Goal: Check status: Check status

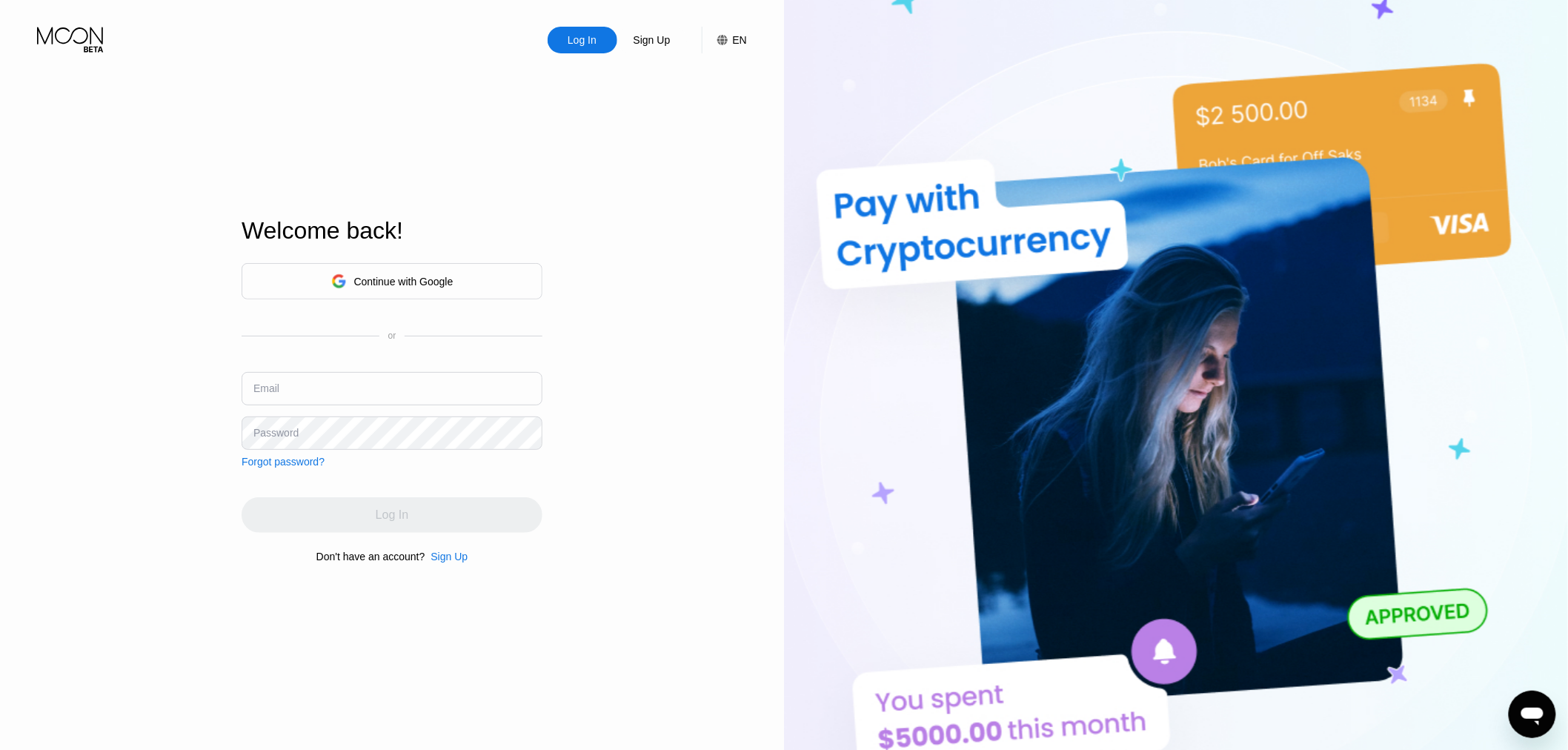
click at [452, 390] on input "text" at bounding box center [392, 388] width 301 height 33
type input "[EMAIL_ADDRESS][DOMAIN_NAME]"
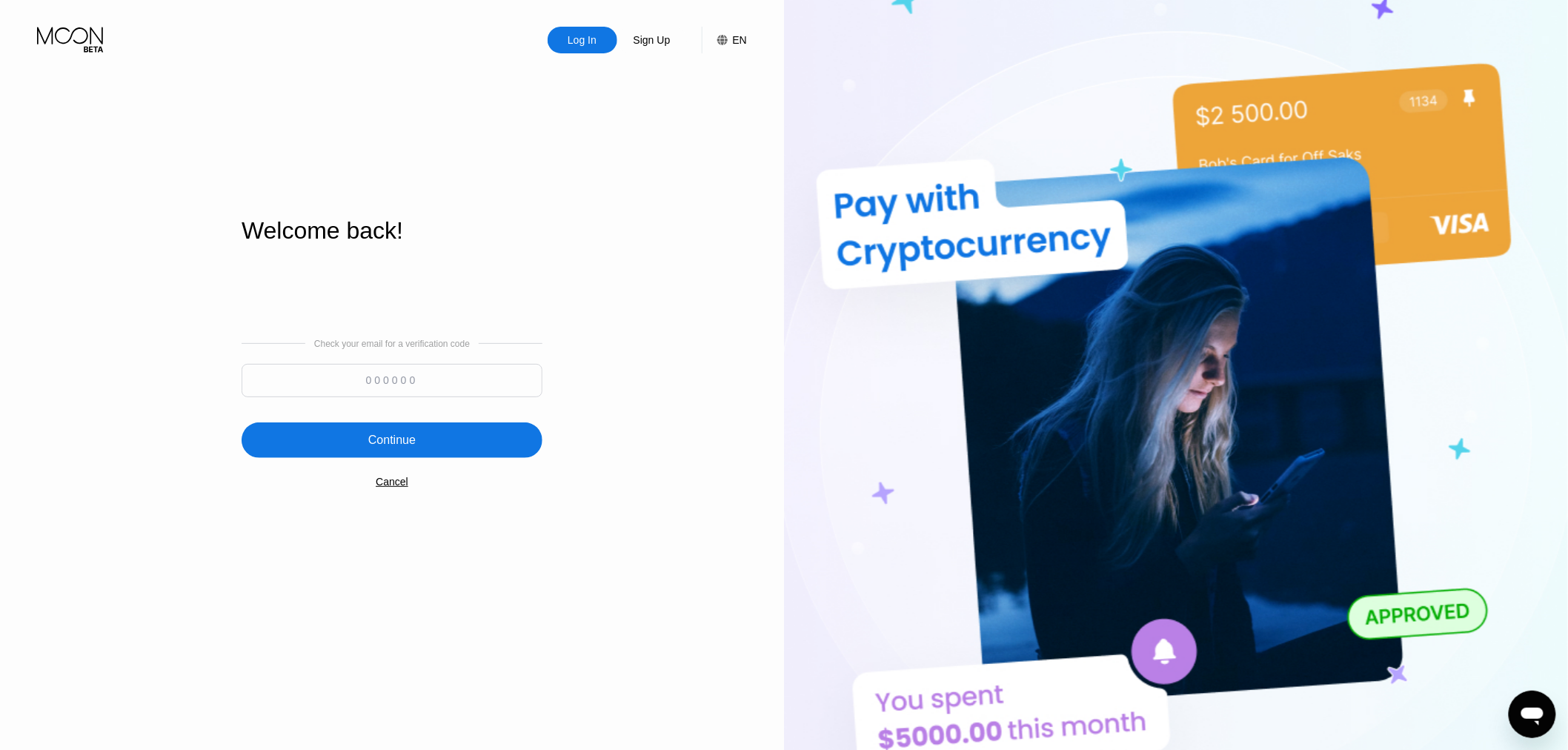
click at [396, 379] on input at bounding box center [392, 380] width 301 height 33
paste input "671945"
type input "671945"
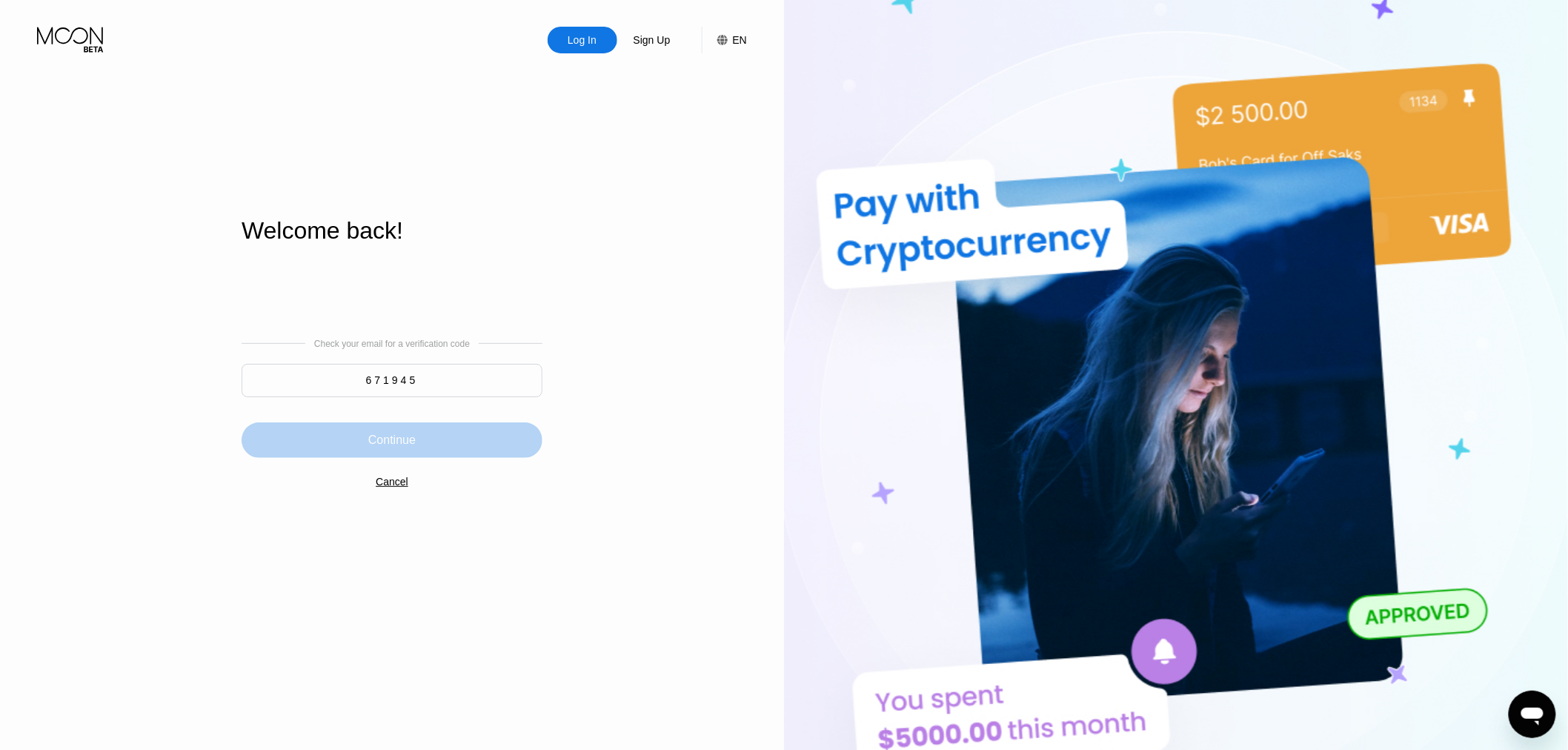
click at [435, 426] on div "Continue" at bounding box center [392, 440] width 301 height 36
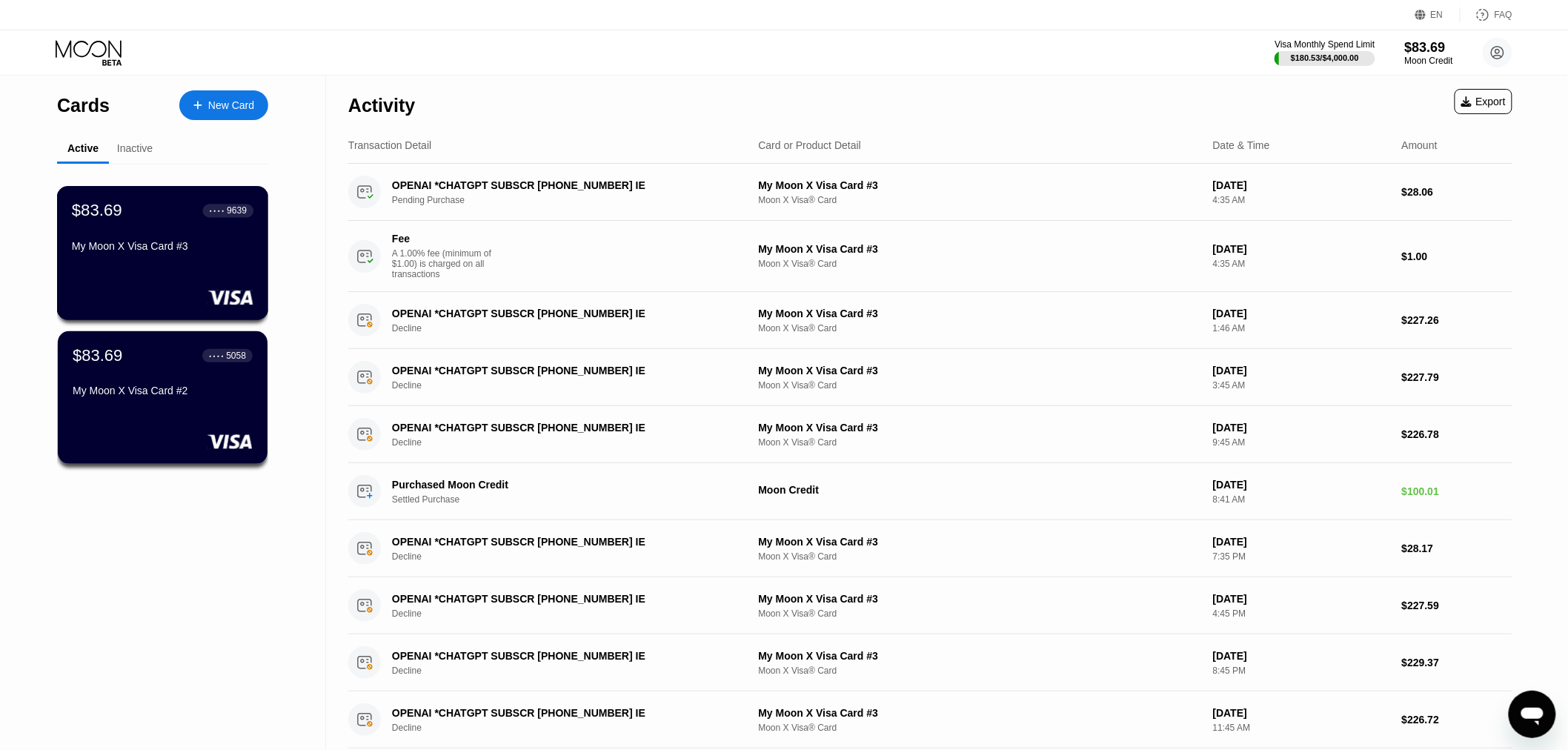
click at [168, 258] on div "My Moon X Visa Card #3" at bounding box center [163, 249] width 182 height 18
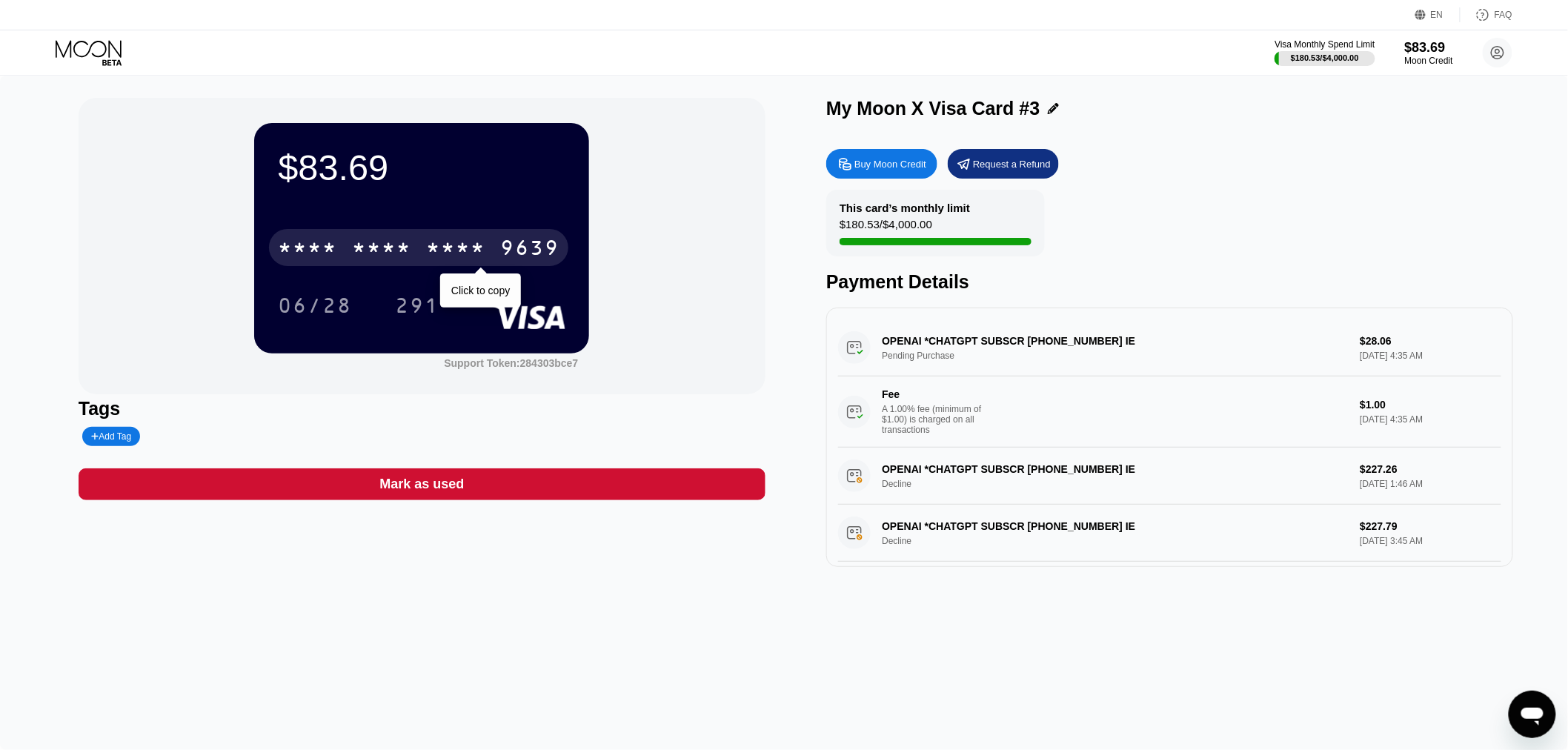
click at [383, 247] on div "* * * *" at bounding box center [381, 249] width 59 height 24
click at [388, 247] on div "6500" at bounding box center [381, 249] width 59 height 24
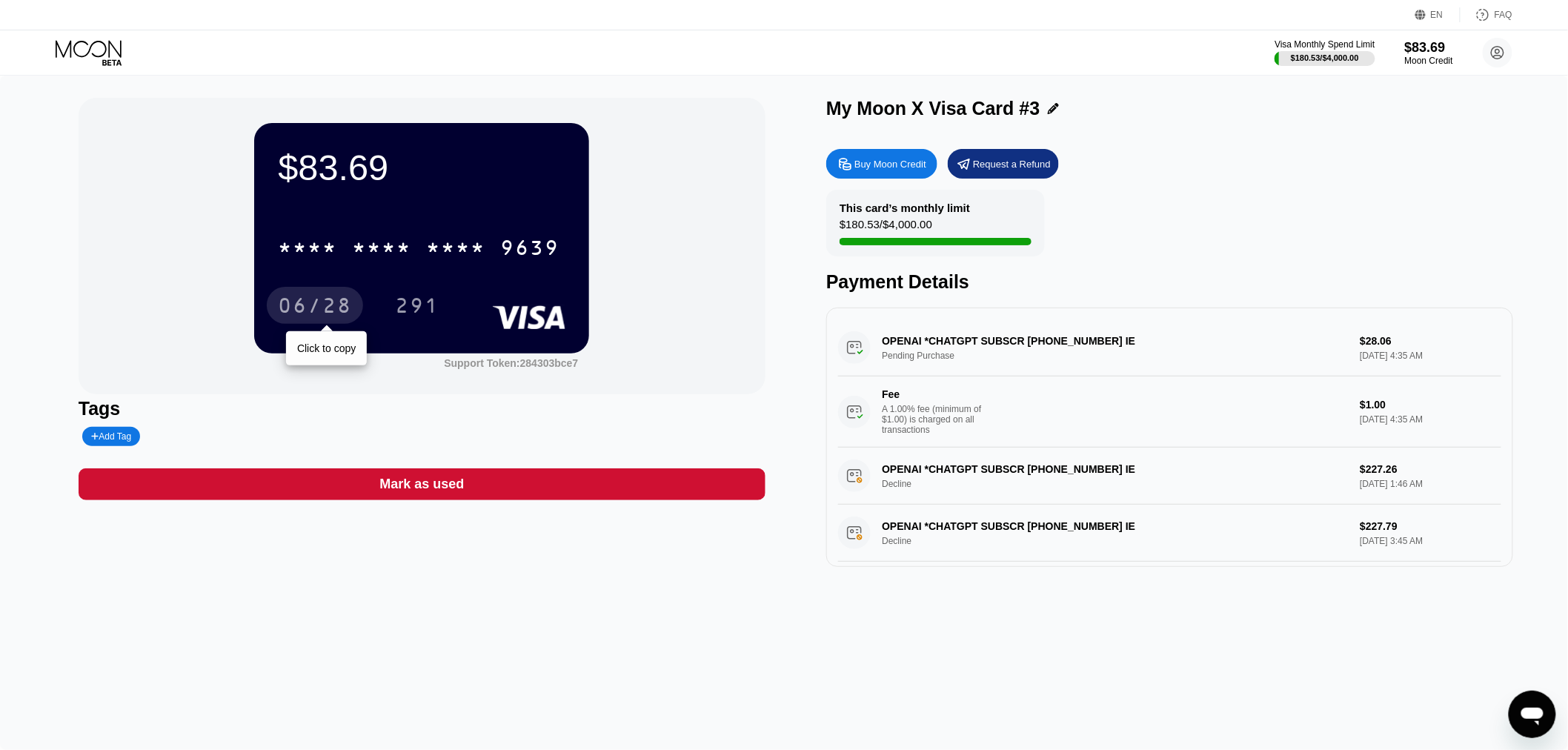
click at [320, 310] on div "06/28" at bounding box center [315, 307] width 74 height 24
click at [427, 306] on div "291" at bounding box center [417, 307] width 45 height 24
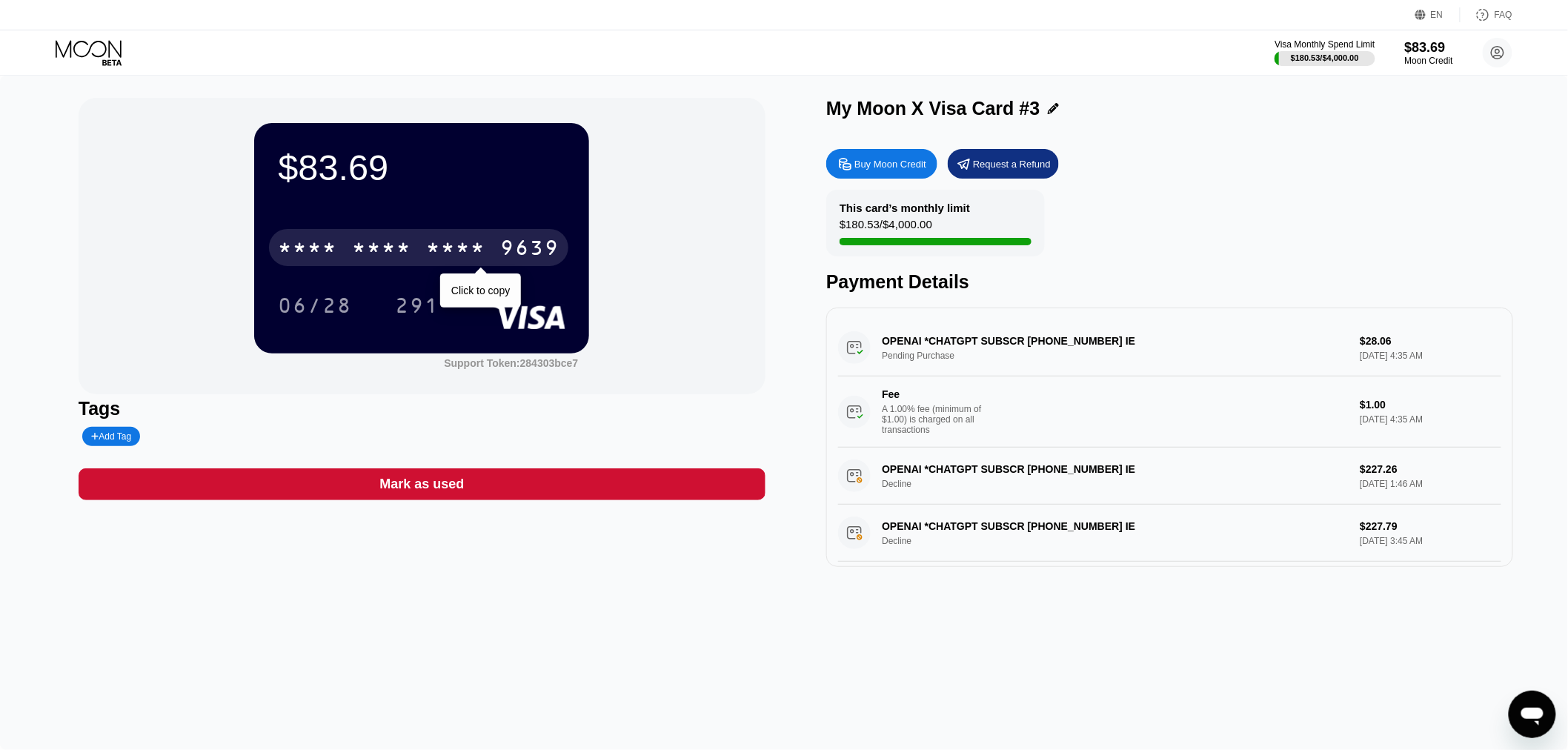
click at [358, 251] on div "* * * *" at bounding box center [381, 249] width 59 height 24
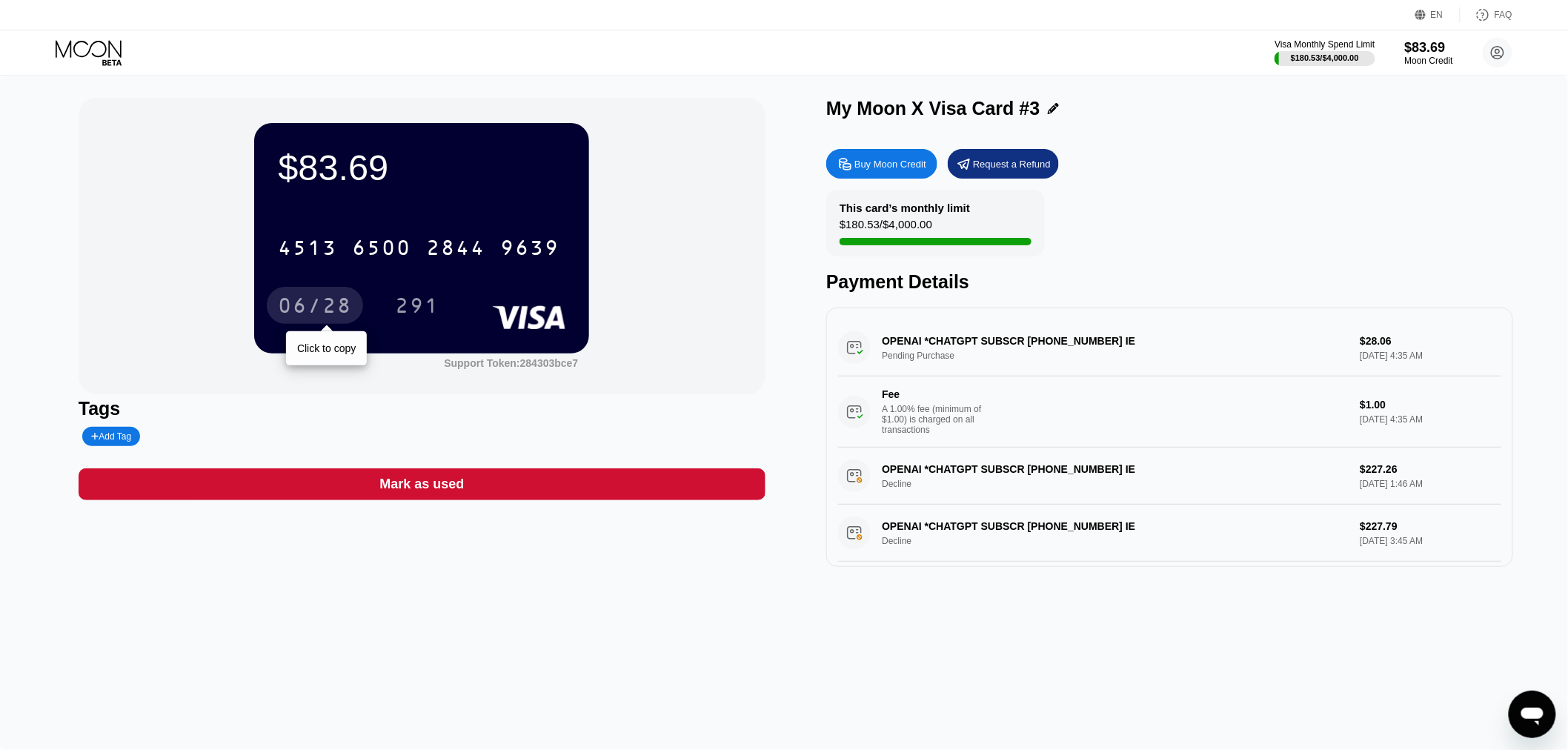
click at [311, 301] on div "06/28" at bounding box center [315, 307] width 74 height 24
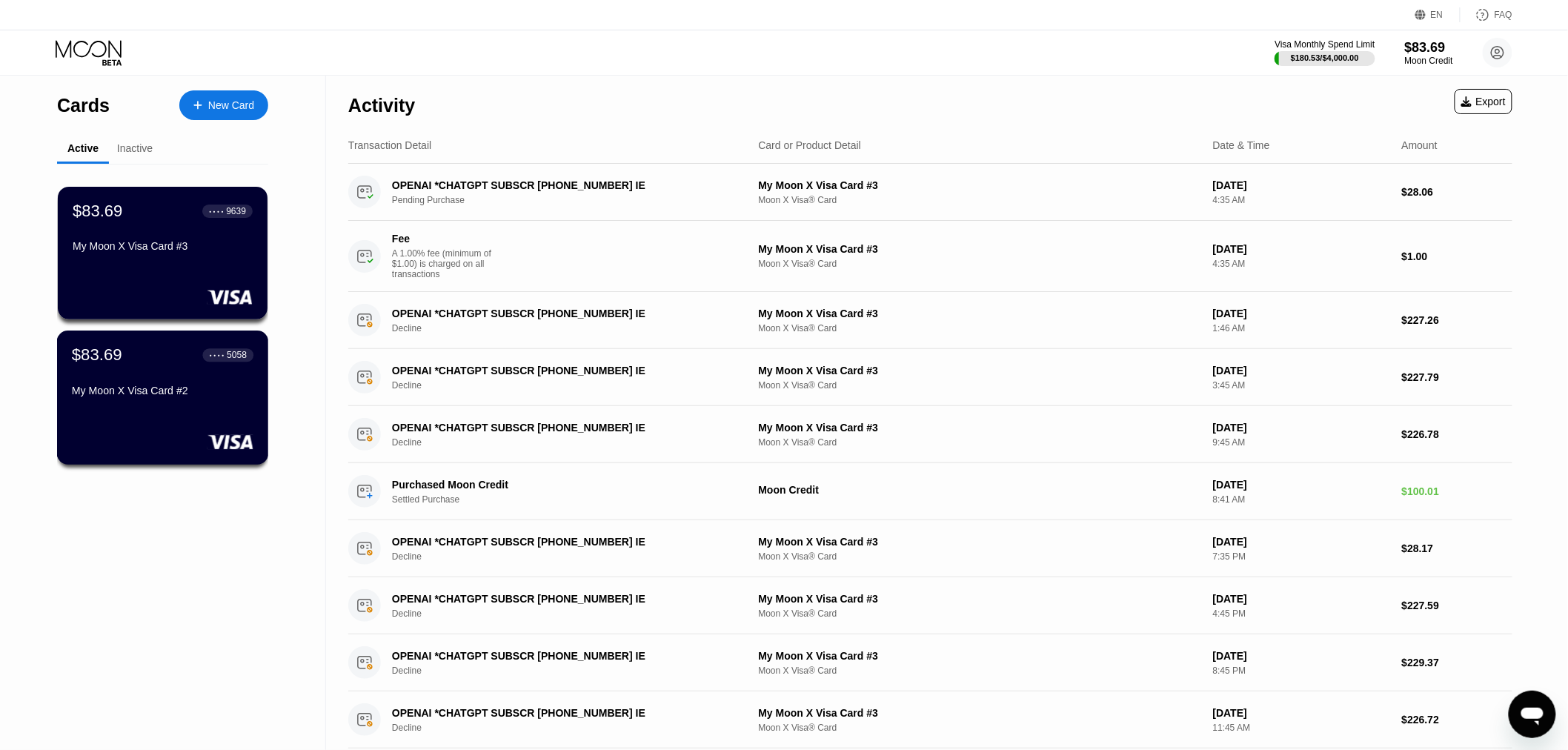
click at [191, 389] on div "My Moon X Visa Card #2" at bounding box center [163, 390] width 182 height 12
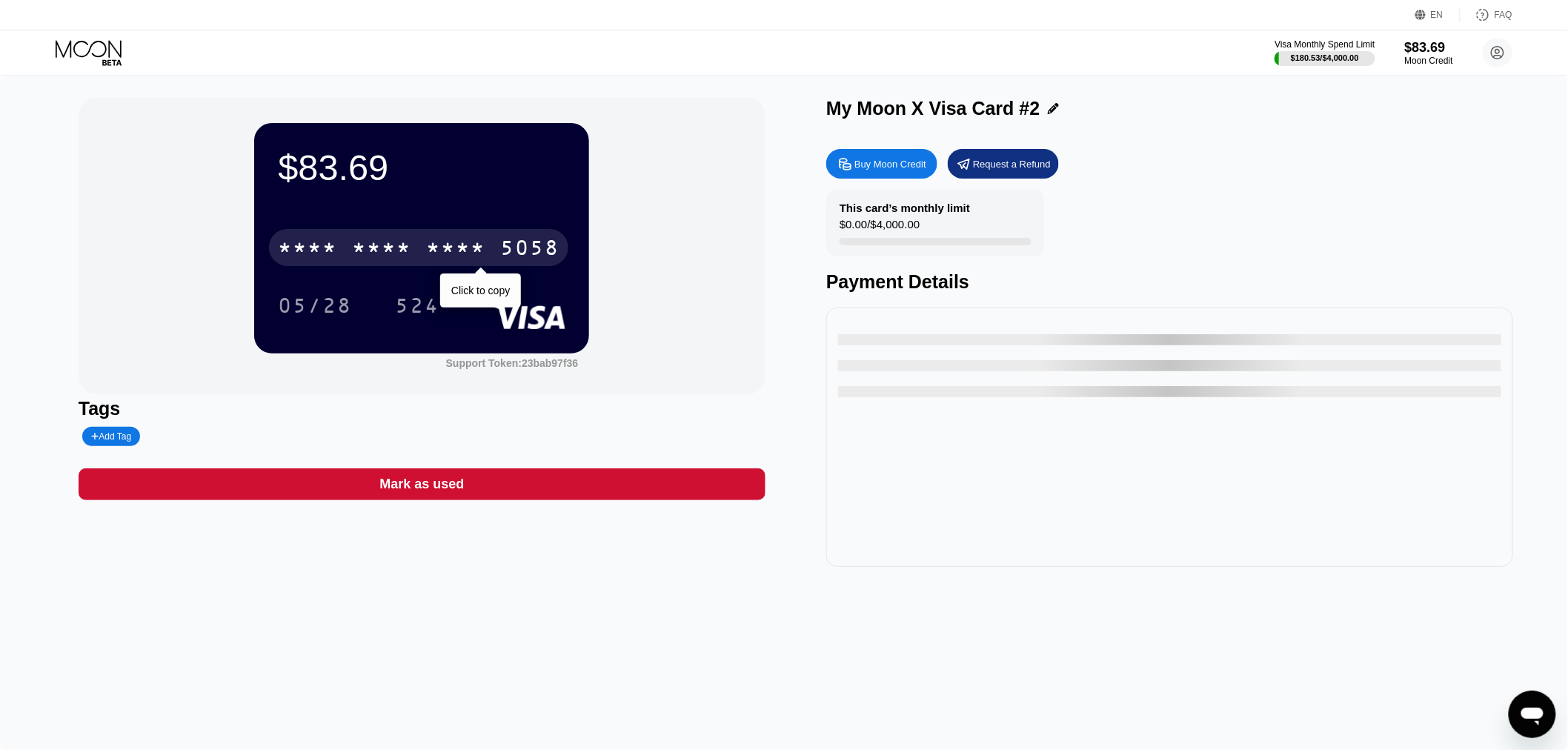
click at [342, 242] on div "* * * * * * * * * * * * 5058" at bounding box center [418, 247] width 299 height 37
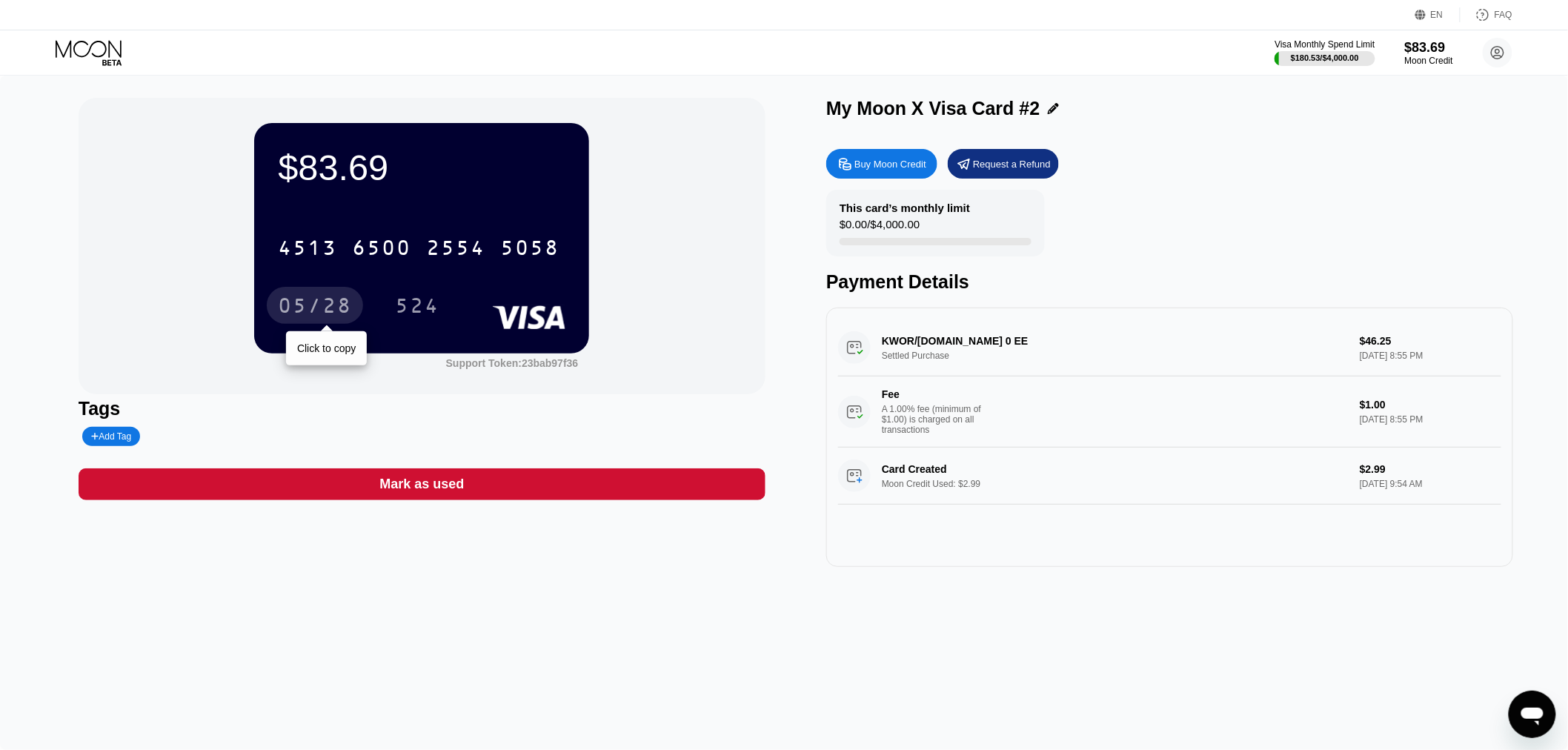
click at [333, 306] on div "05/28" at bounding box center [315, 307] width 74 height 24
click at [423, 310] on div "524" at bounding box center [417, 307] width 45 height 24
click at [84, 49] on icon at bounding box center [90, 53] width 69 height 26
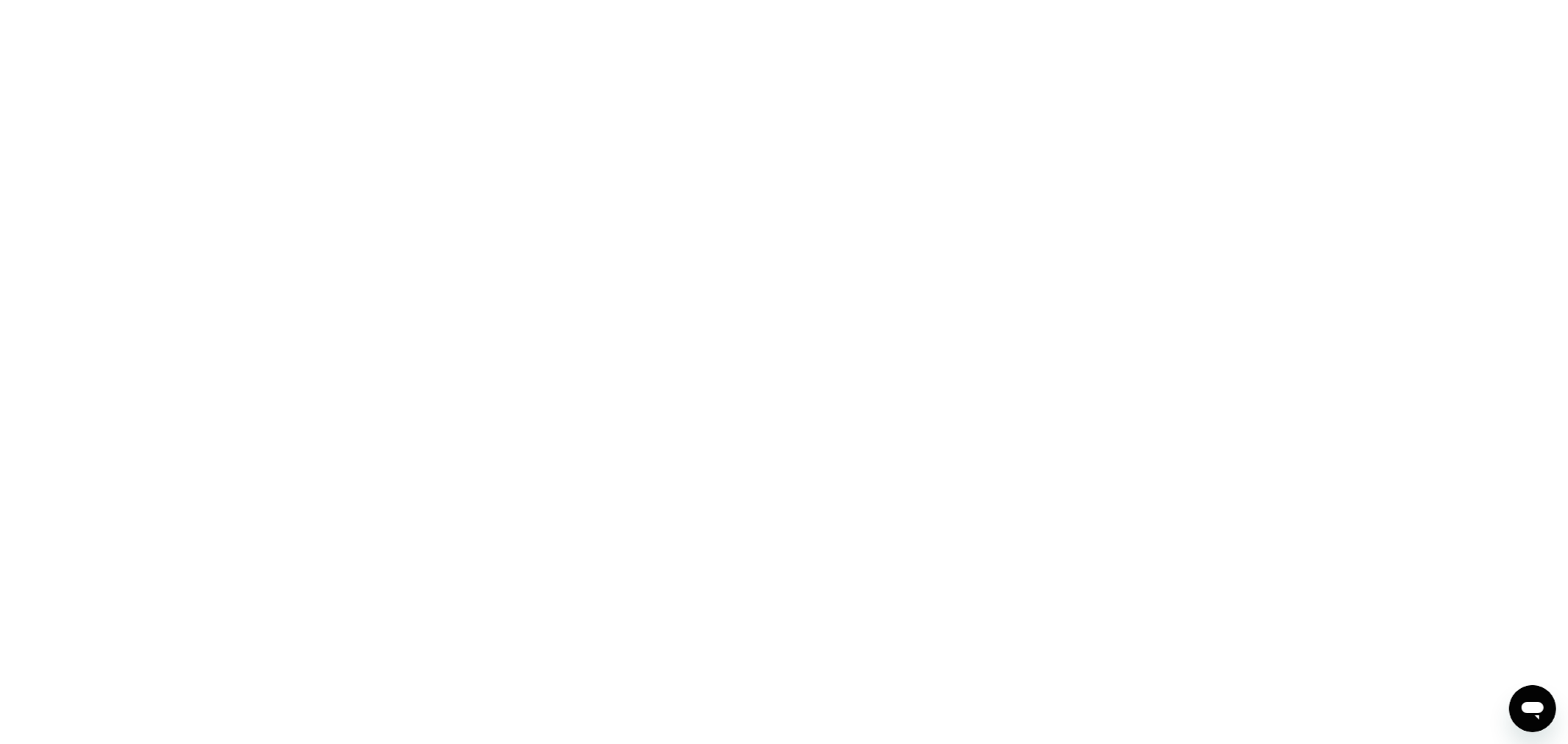
click at [655, 191] on div at bounding box center [784, 372] width 1568 height 744
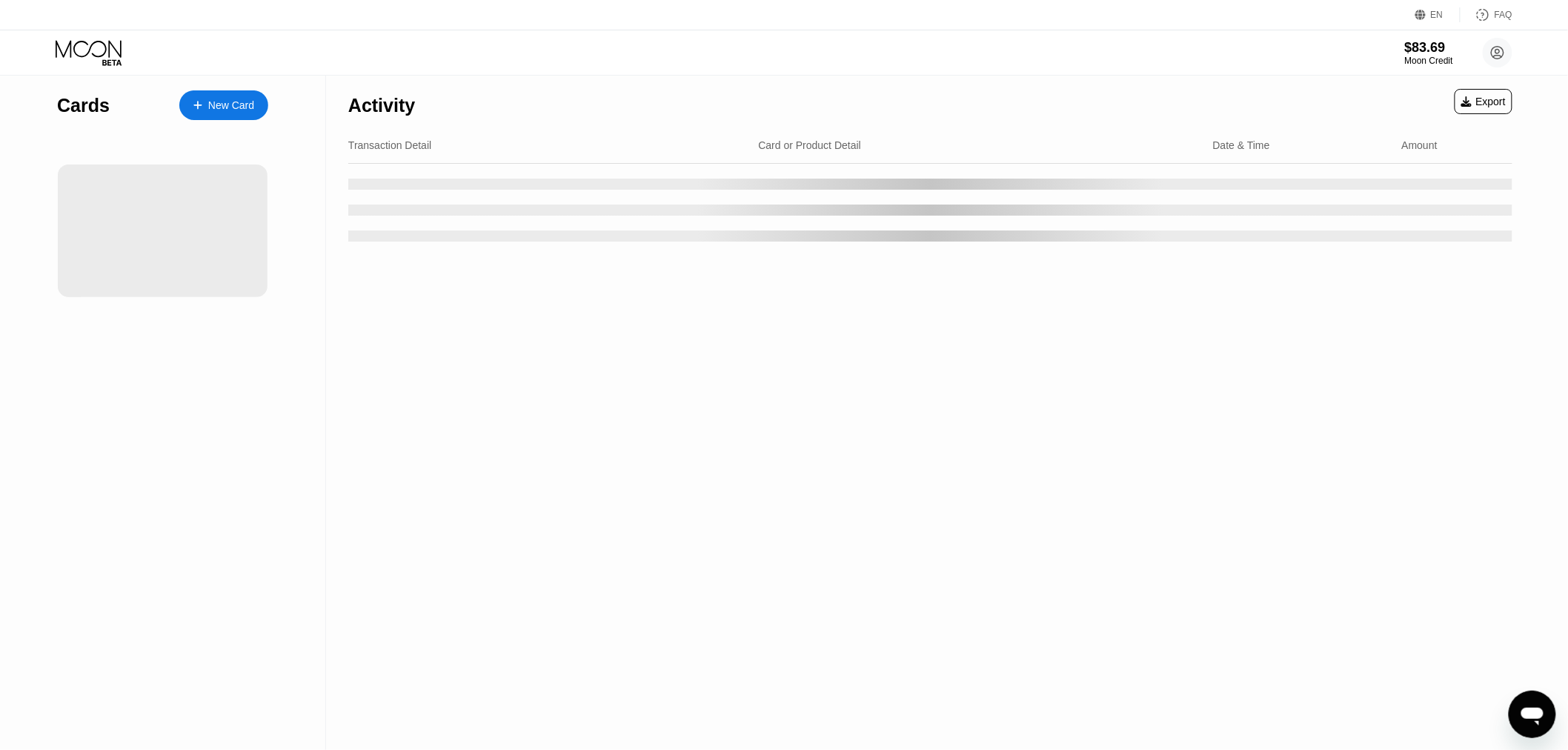
click at [573, 86] on div "Activity Export" at bounding box center [931, 101] width 1164 height 52
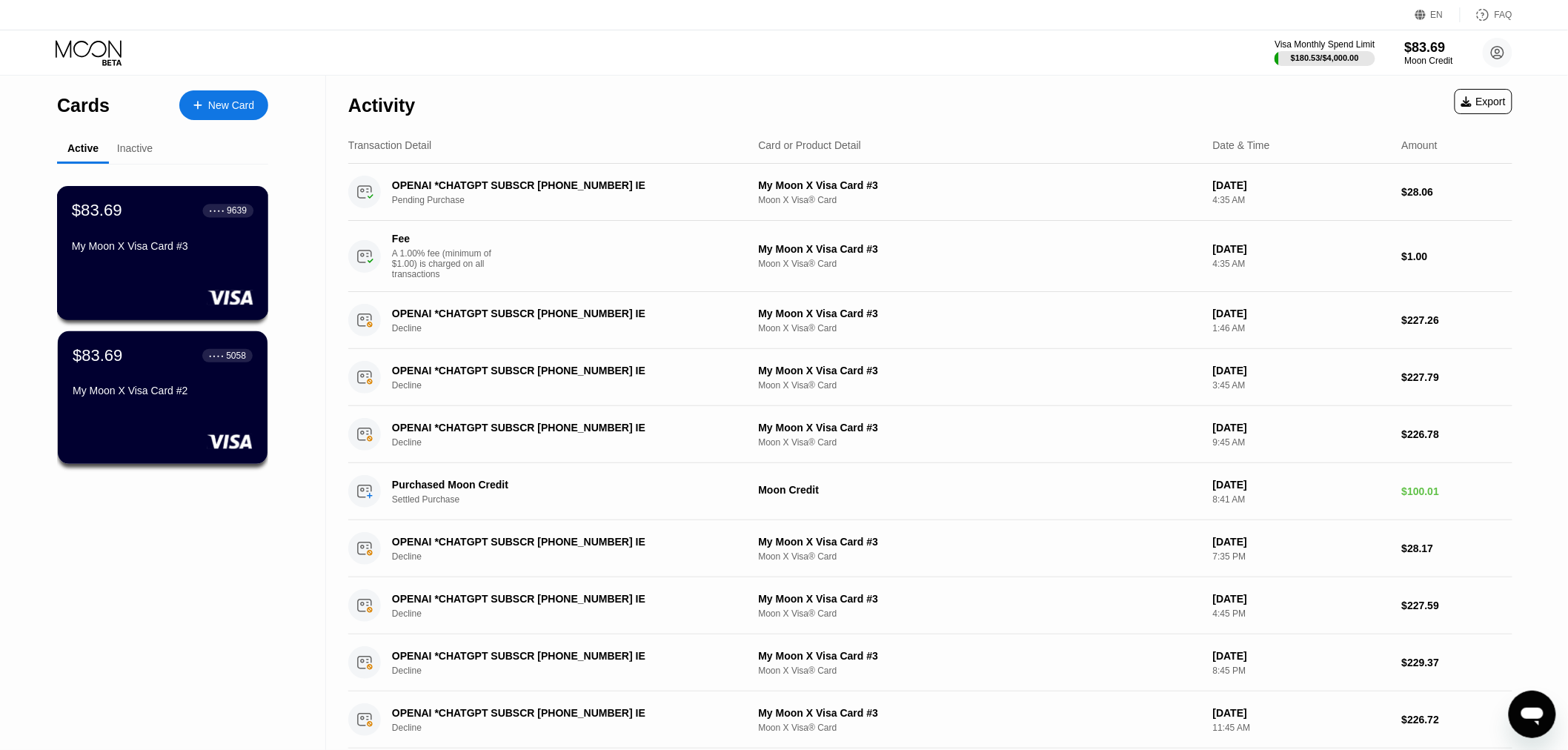
click at [169, 251] on div "My Moon X Visa Card #3" at bounding box center [163, 246] width 182 height 12
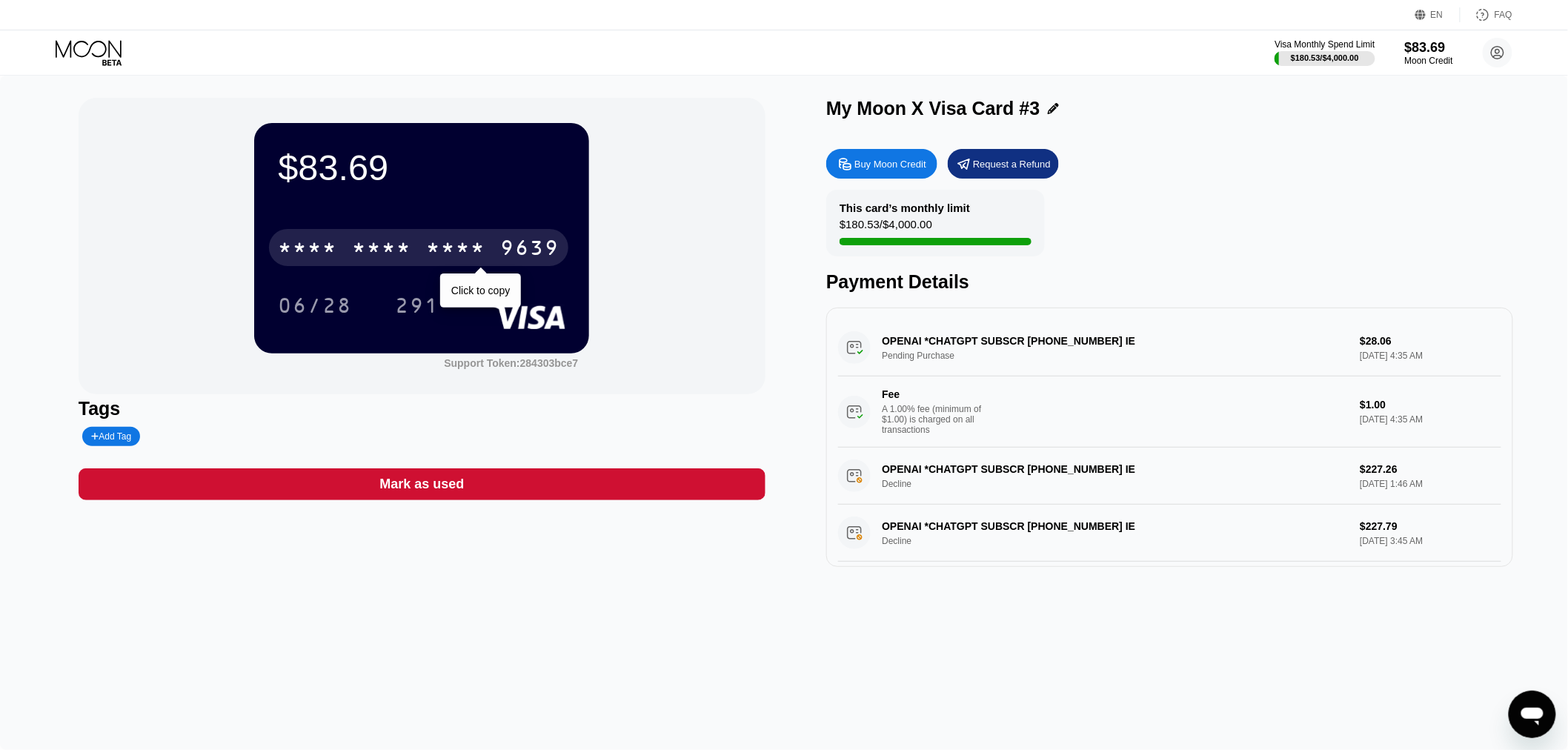
click at [448, 240] on div "* * * *" at bounding box center [456, 249] width 59 height 24
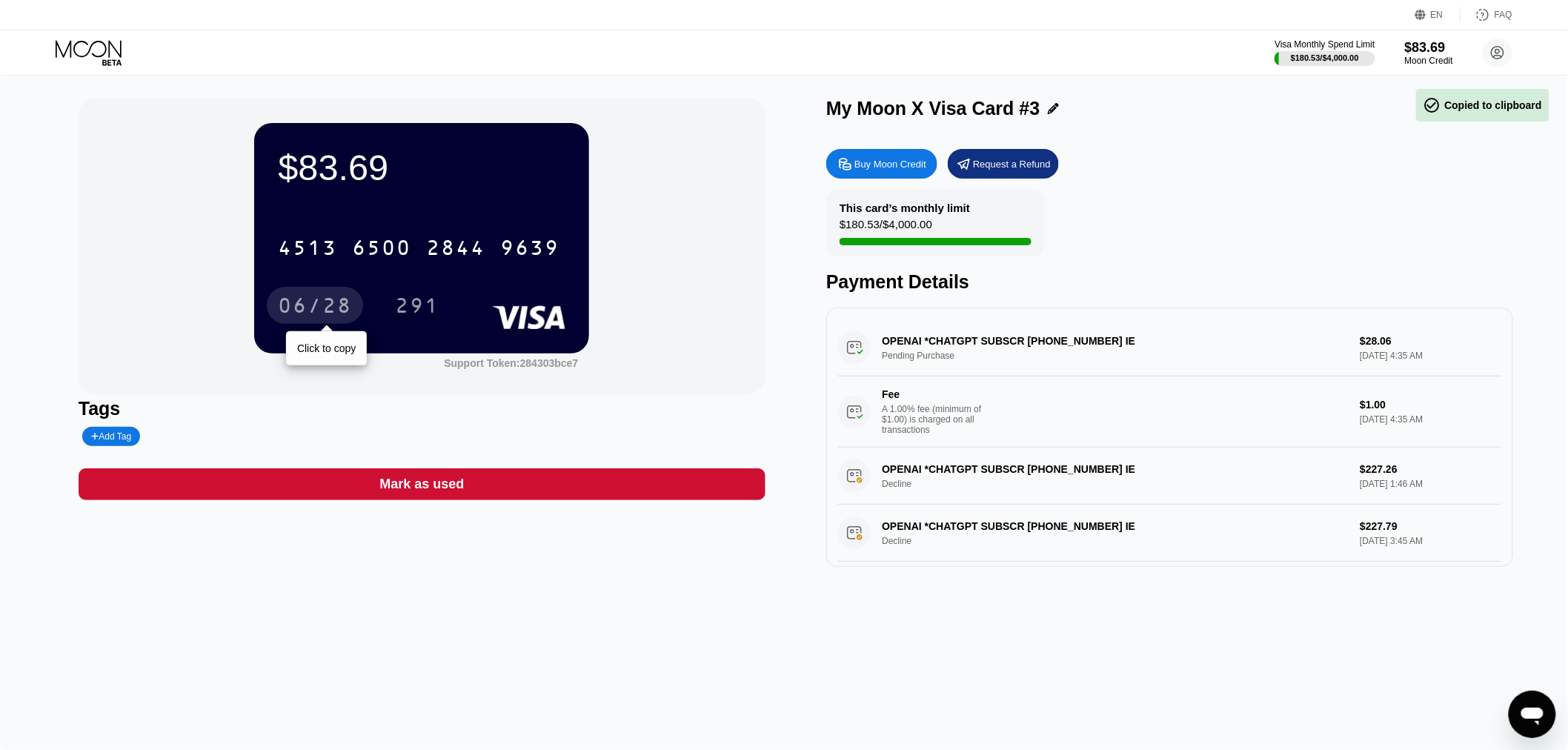
click at [331, 301] on div "06/28" at bounding box center [315, 307] width 74 height 24
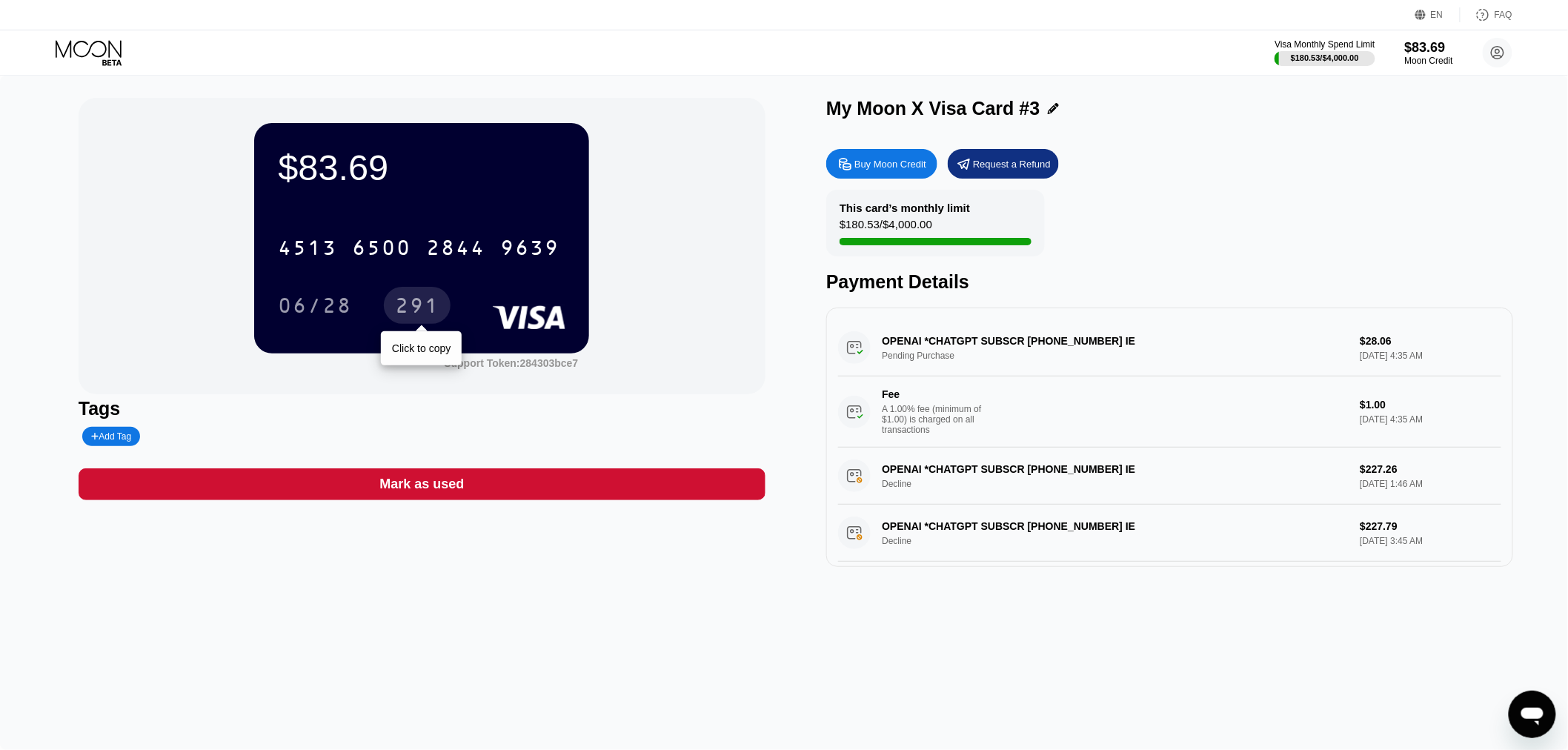
click at [435, 306] on div "291" at bounding box center [417, 307] width 45 height 24
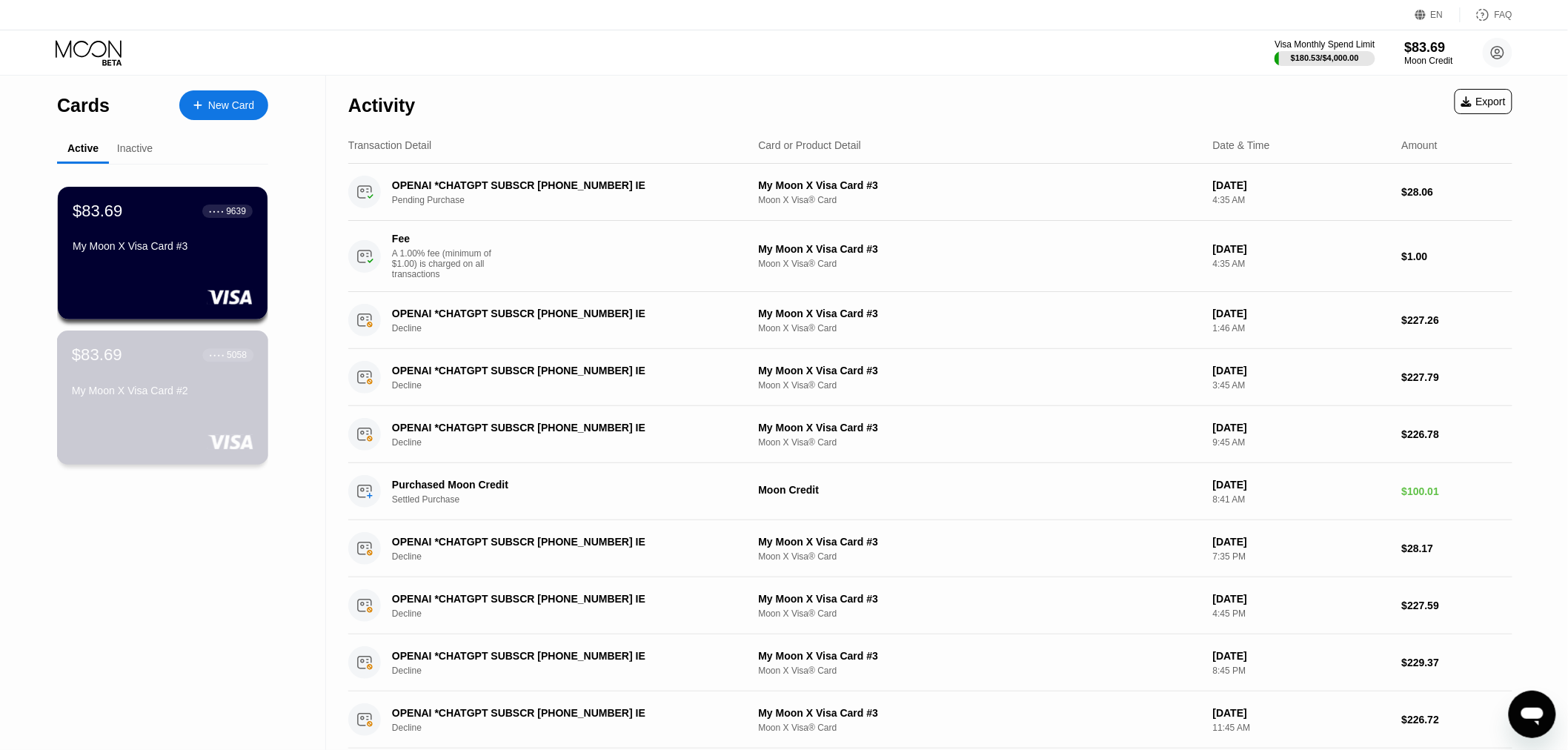
click at [188, 402] on div "My Moon X Visa Card #2" at bounding box center [163, 393] width 182 height 18
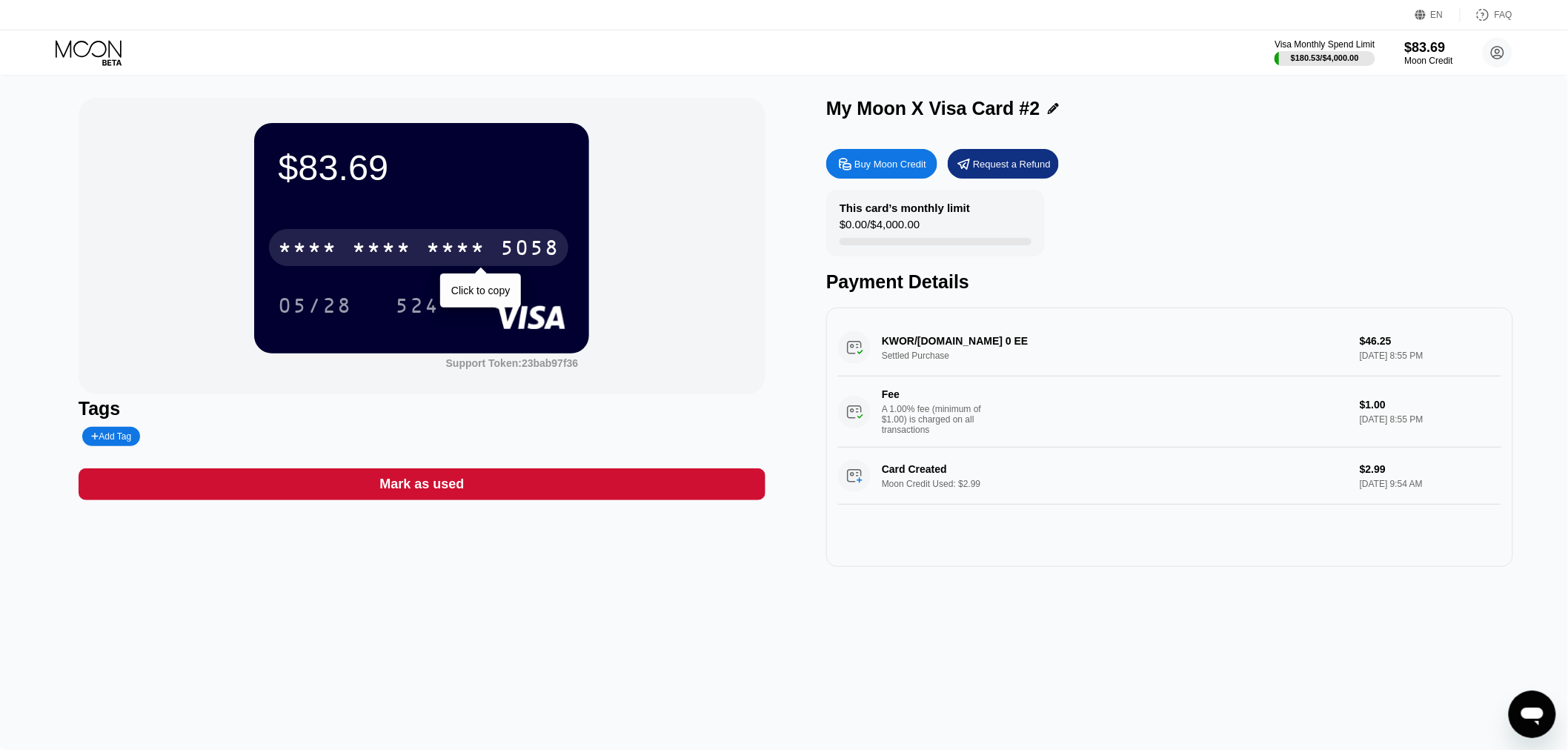
click at [411, 246] on div "* * * *" at bounding box center [381, 249] width 59 height 24
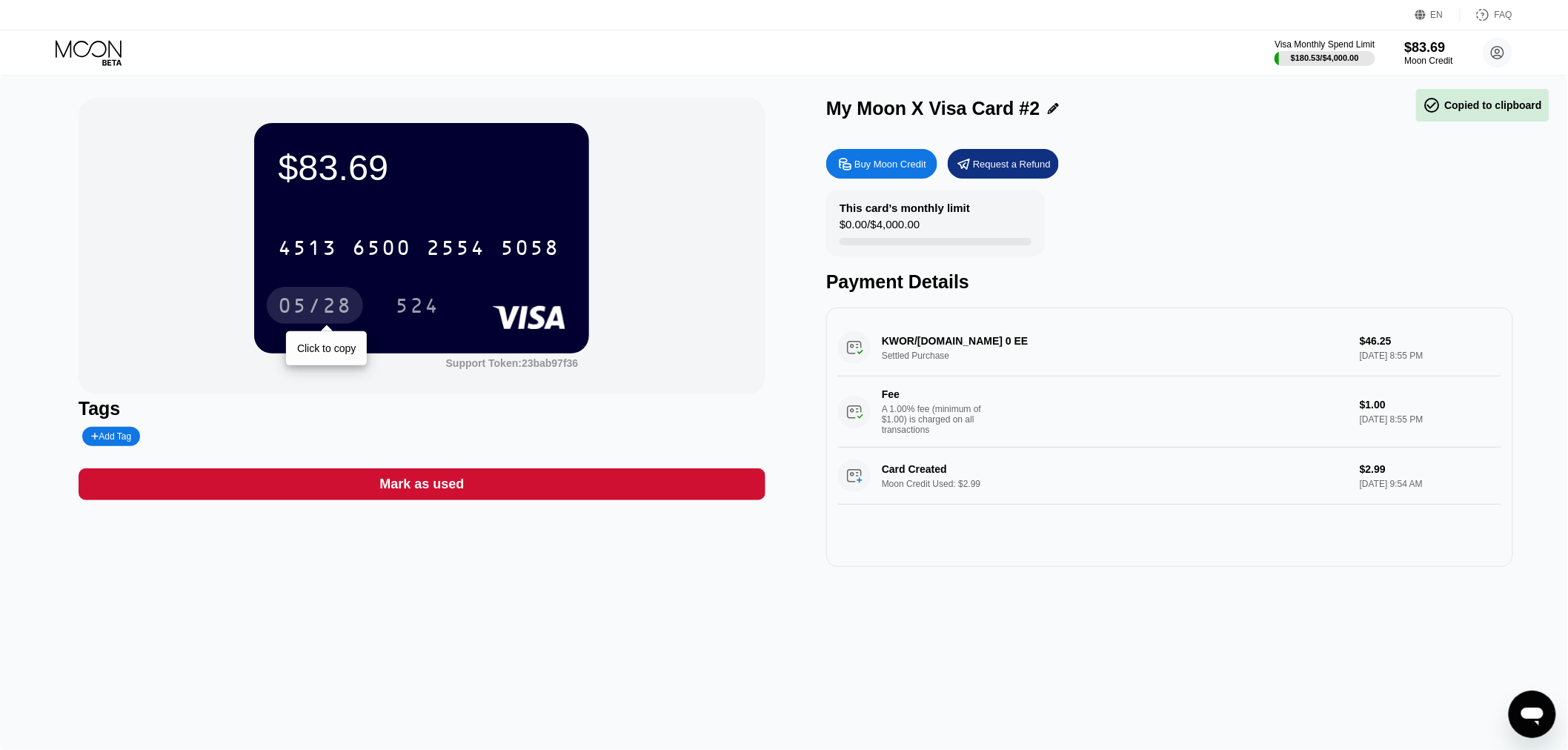
drag, startPoint x: 306, startPoint y: 298, endPoint x: 263, endPoint y: 295, distance: 43.1
click at [306, 298] on div "05/28" at bounding box center [315, 307] width 74 height 24
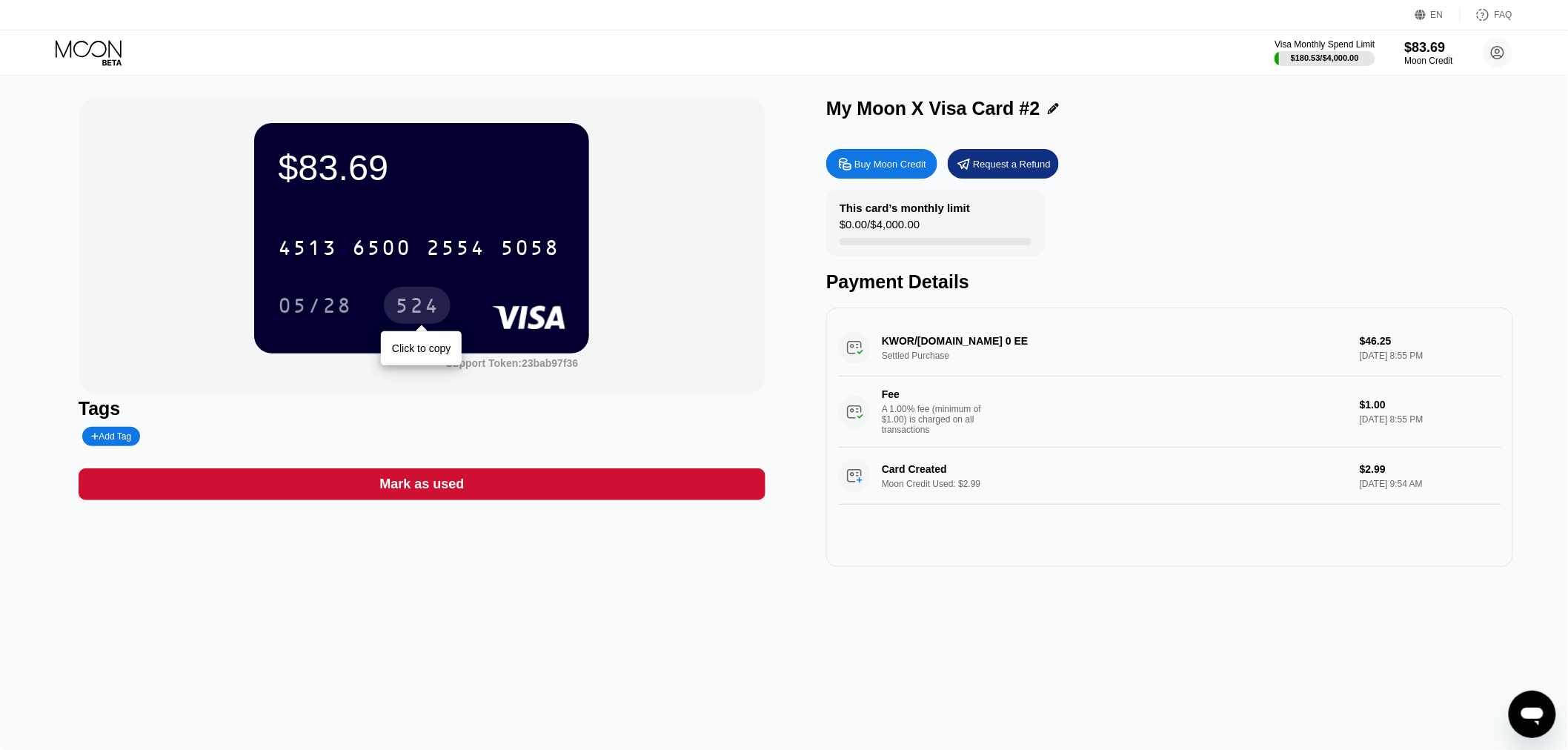
click at [418, 300] on div "524" at bounding box center [417, 307] width 45 height 24
